Goal: Task Accomplishment & Management: Complete application form

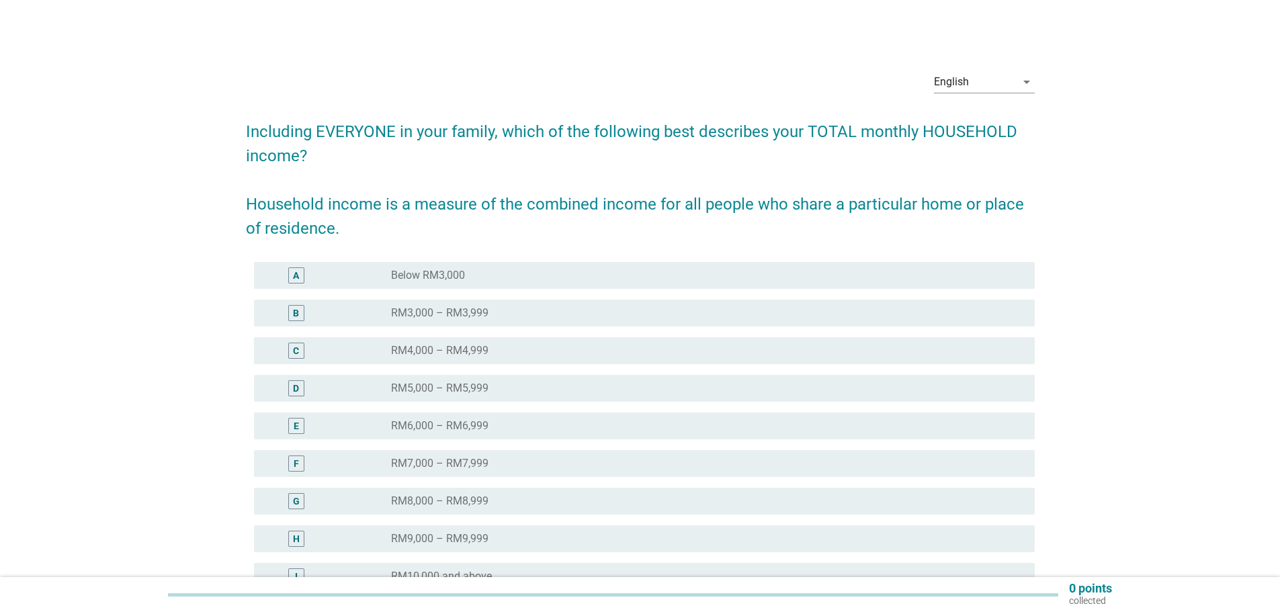
click at [483, 466] on label "RM7,000 – RM7,999" at bounding box center [439, 463] width 97 height 13
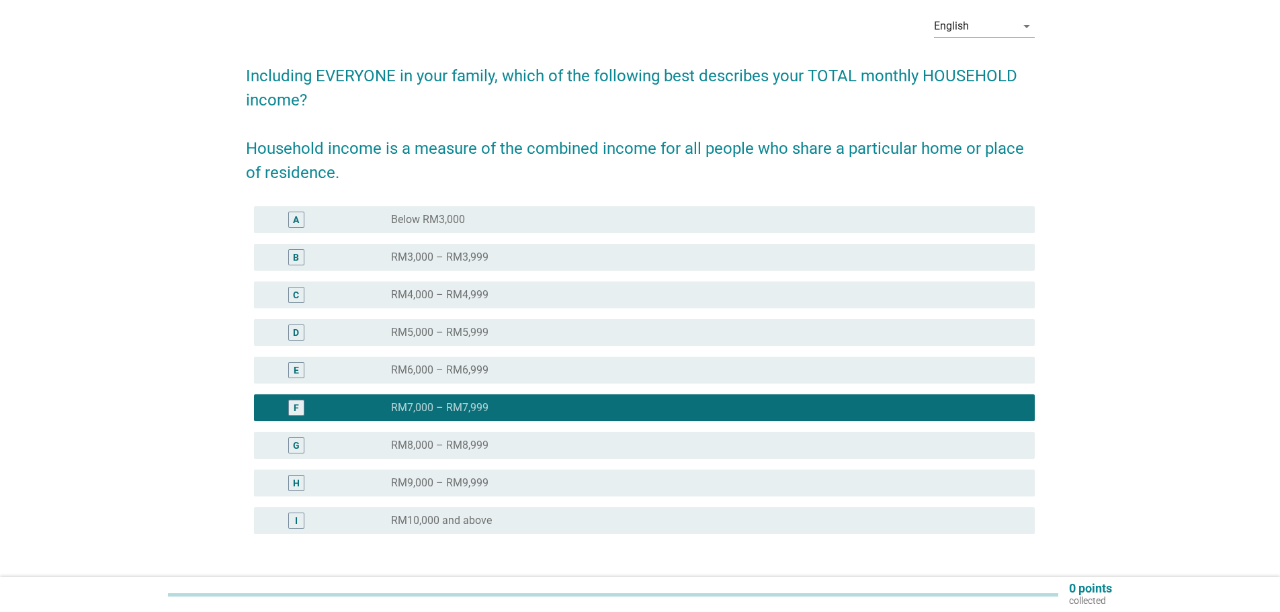
scroll to position [154, 0]
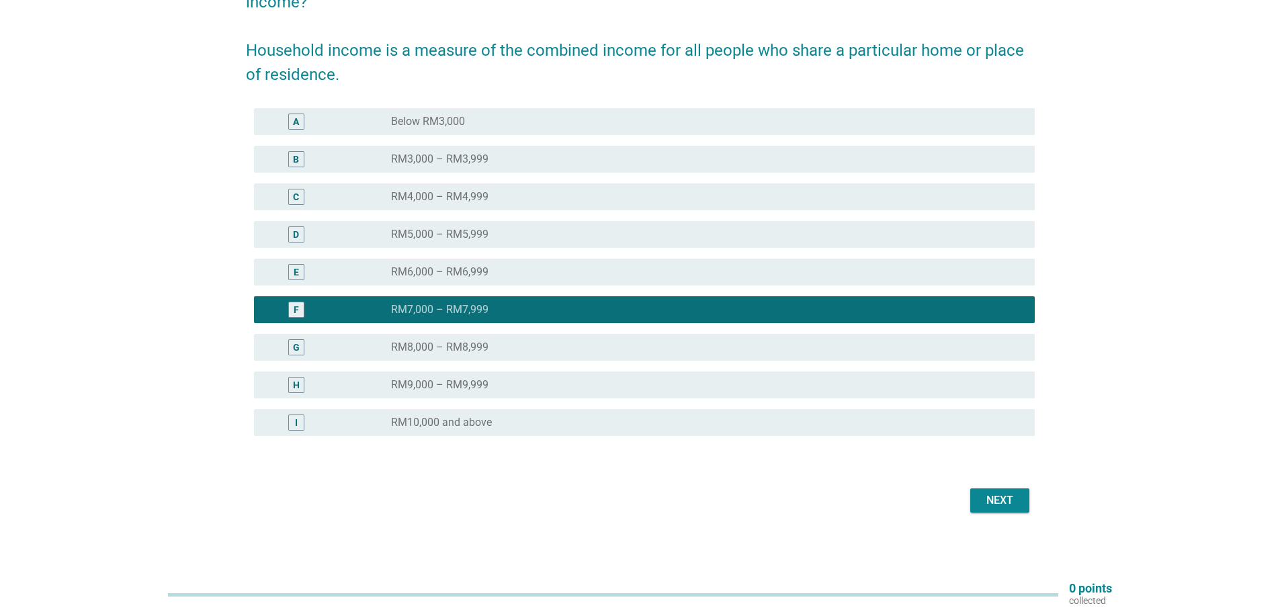
click at [1010, 512] on button "Next" at bounding box center [1000, 501] width 59 height 24
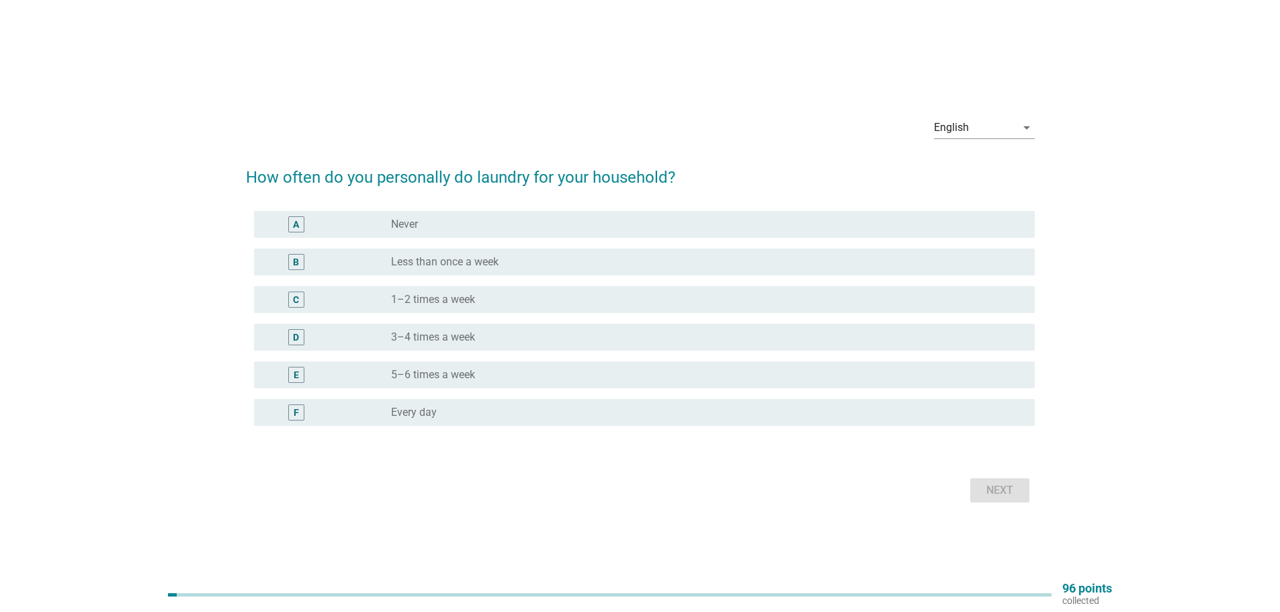
click at [489, 304] on div "radio_button_unchecked 1–2 times a week" at bounding box center [702, 299] width 622 height 13
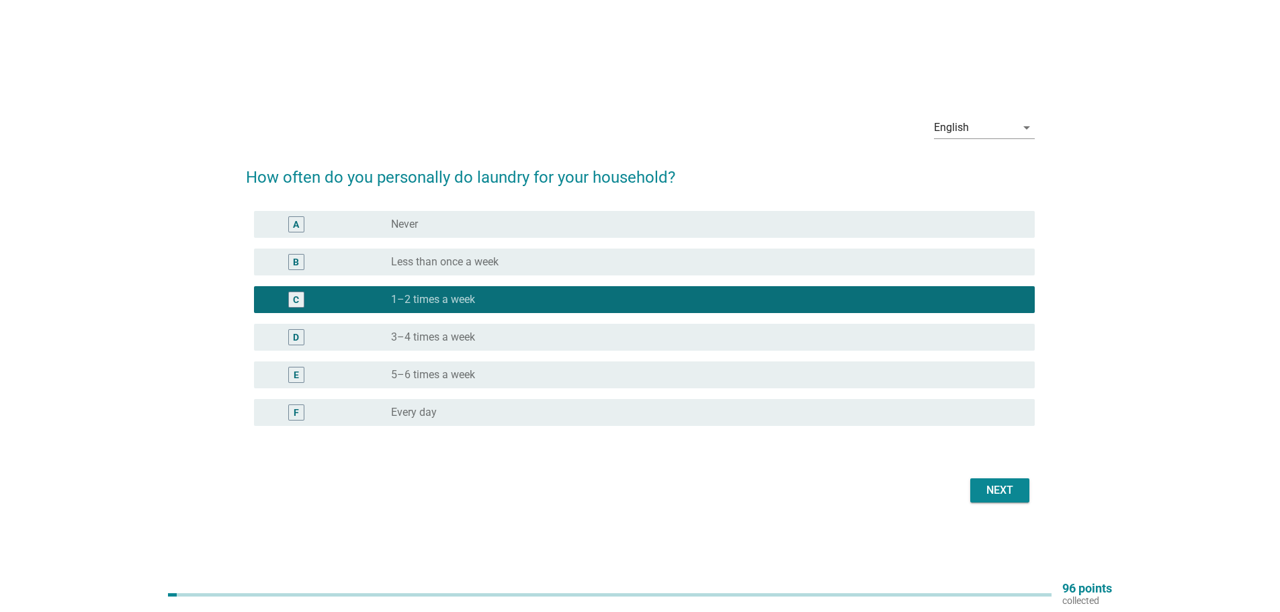
click at [1023, 493] on button "Next" at bounding box center [1000, 491] width 59 height 24
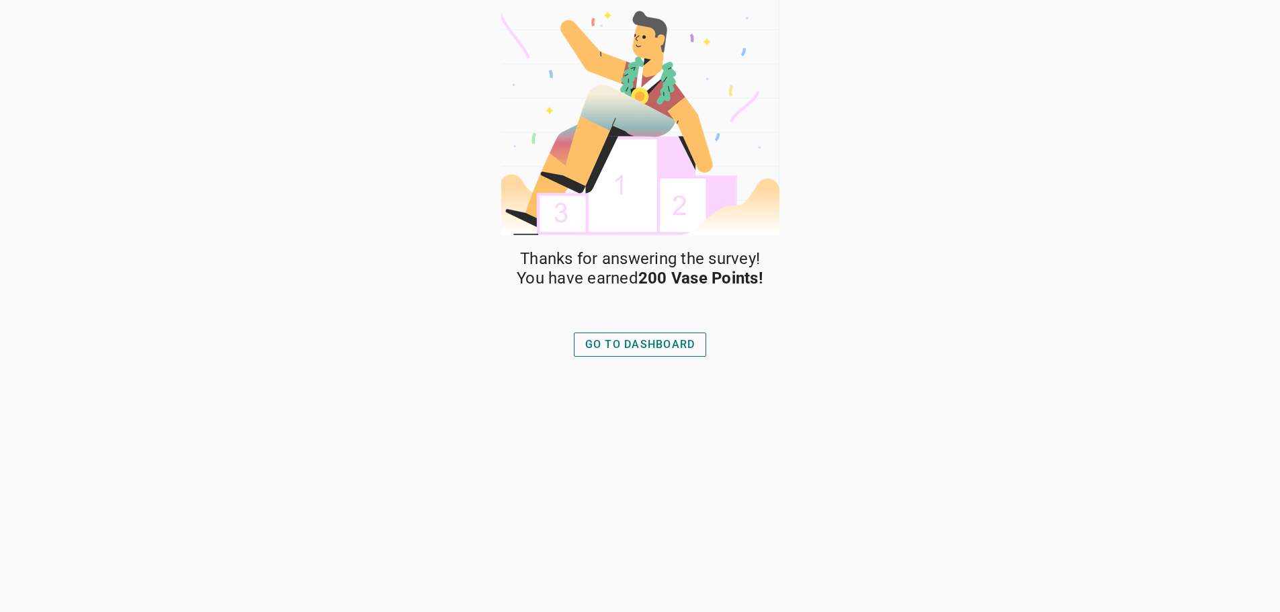
click at [682, 348] on div "GO TO DASHBOARD" at bounding box center [640, 345] width 110 height 16
